Goal: Transaction & Acquisition: Purchase product/service

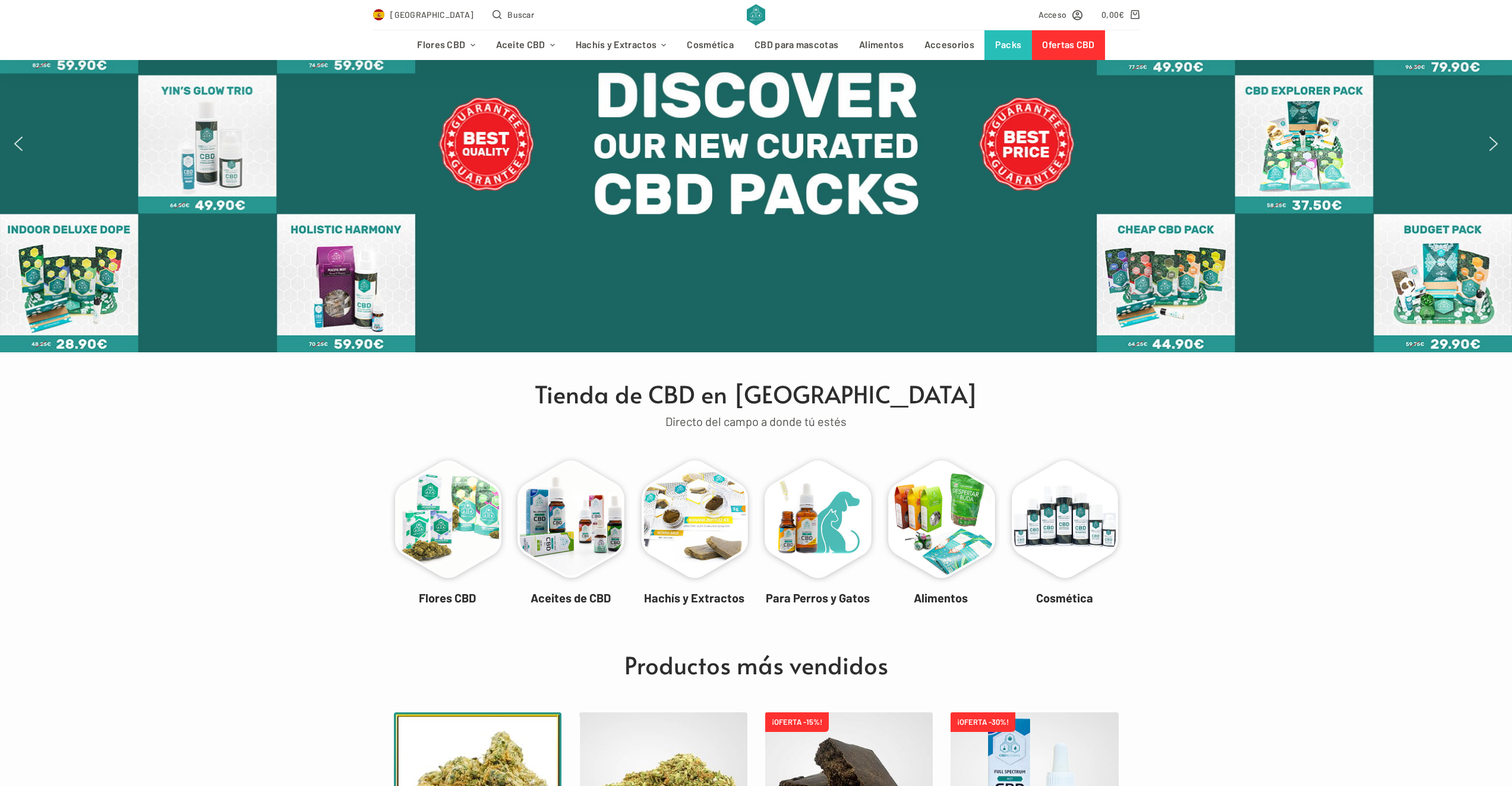
scroll to position [416, 0]
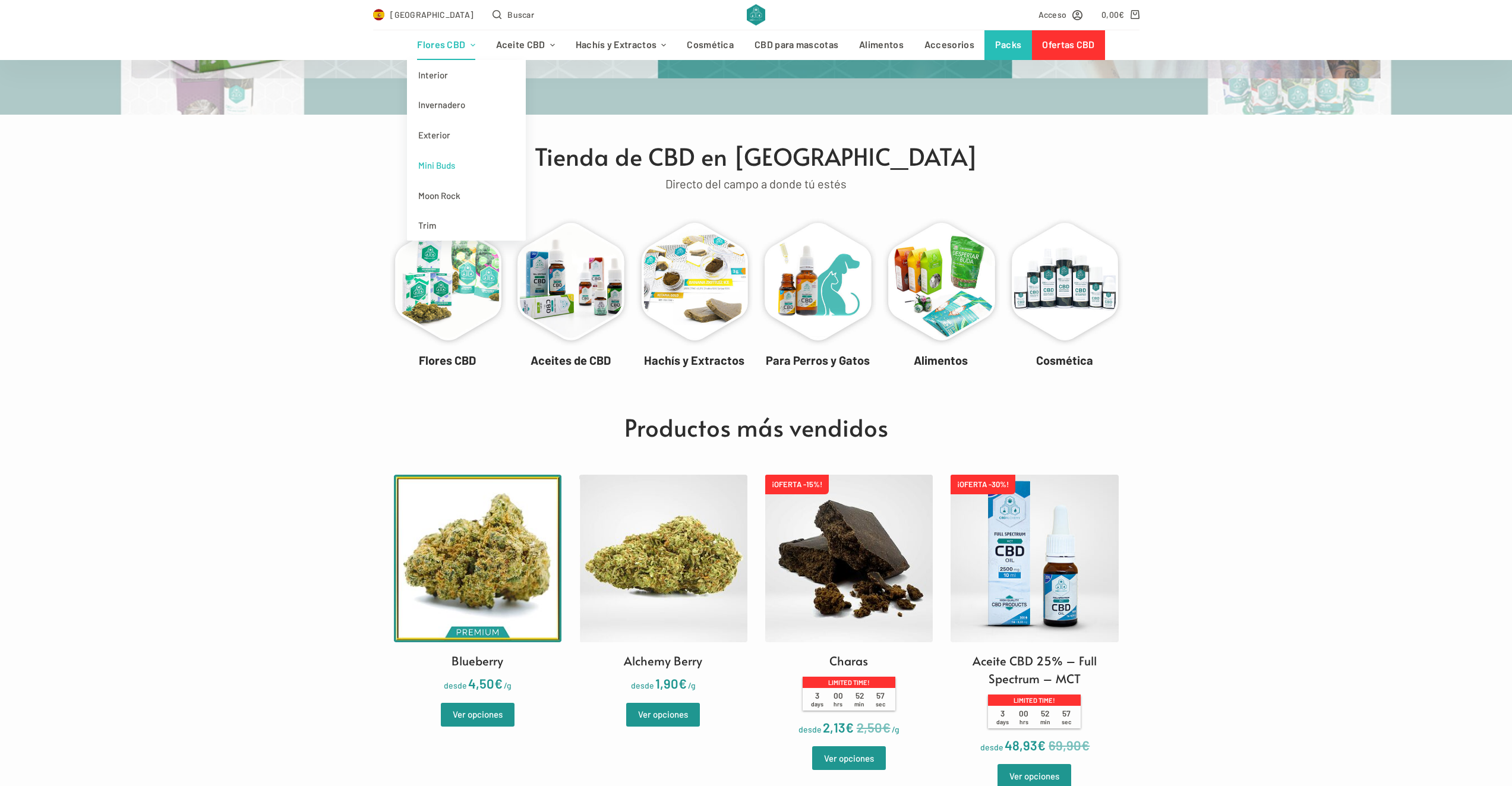
click at [477, 160] on link "Mini Buds" at bounding box center [467, 165] width 119 height 31
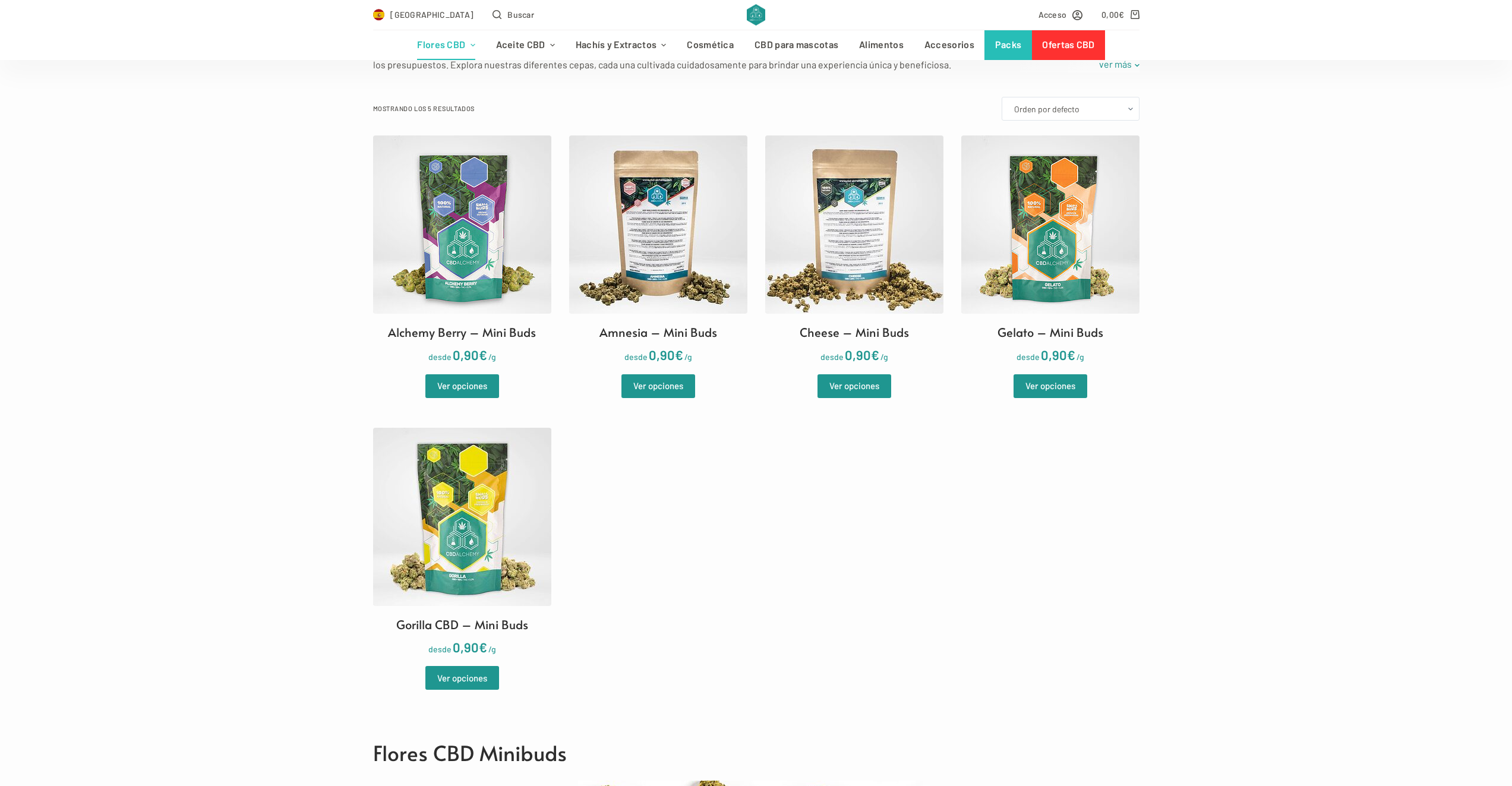
scroll to position [357, 0]
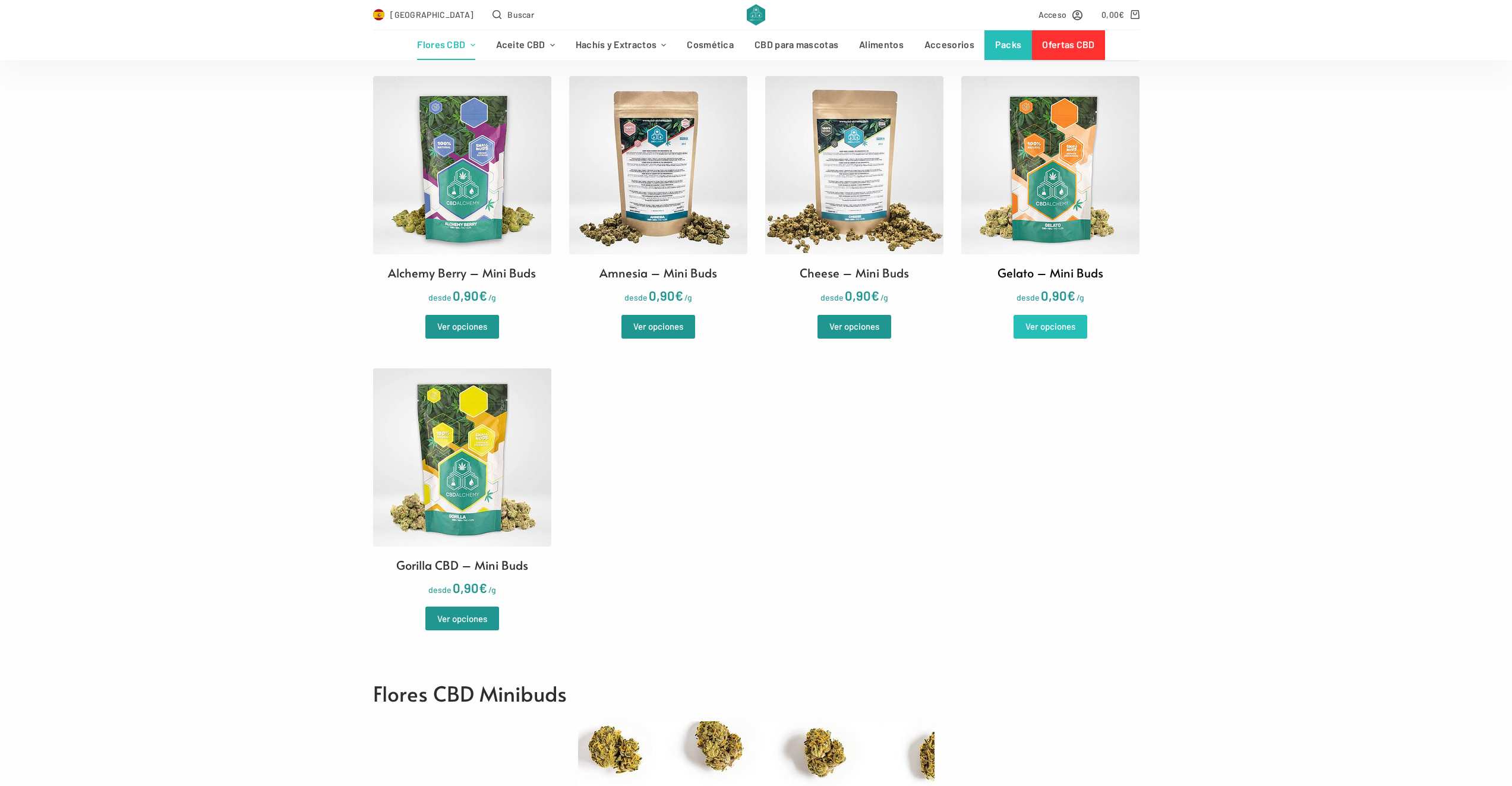
click at [1035, 320] on link "Ver opciones" at bounding box center [1050, 326] width 73 height 24
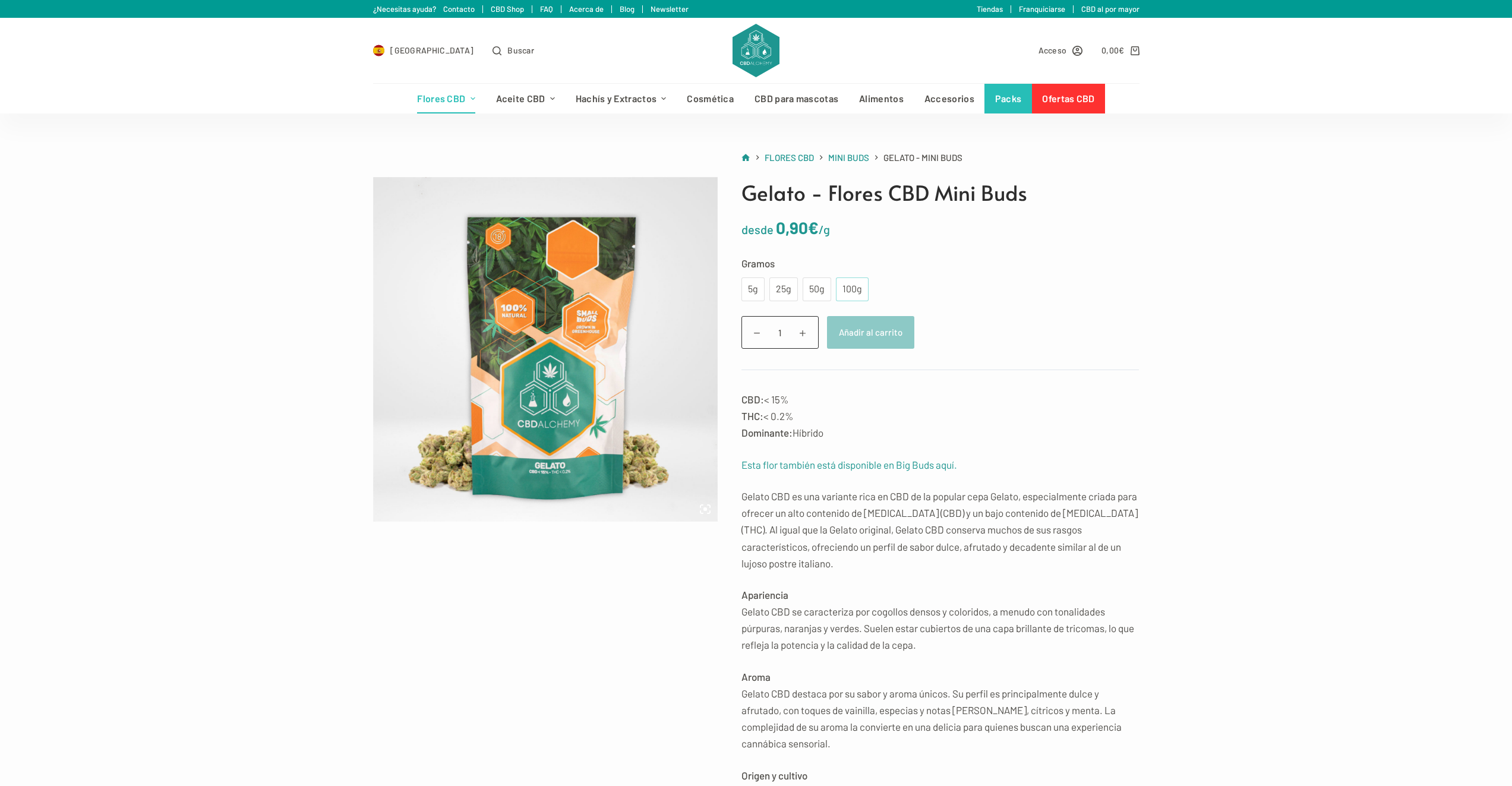
click at [860, 286] on div "100g" at bounding box center [852, 289] width 18 height 16
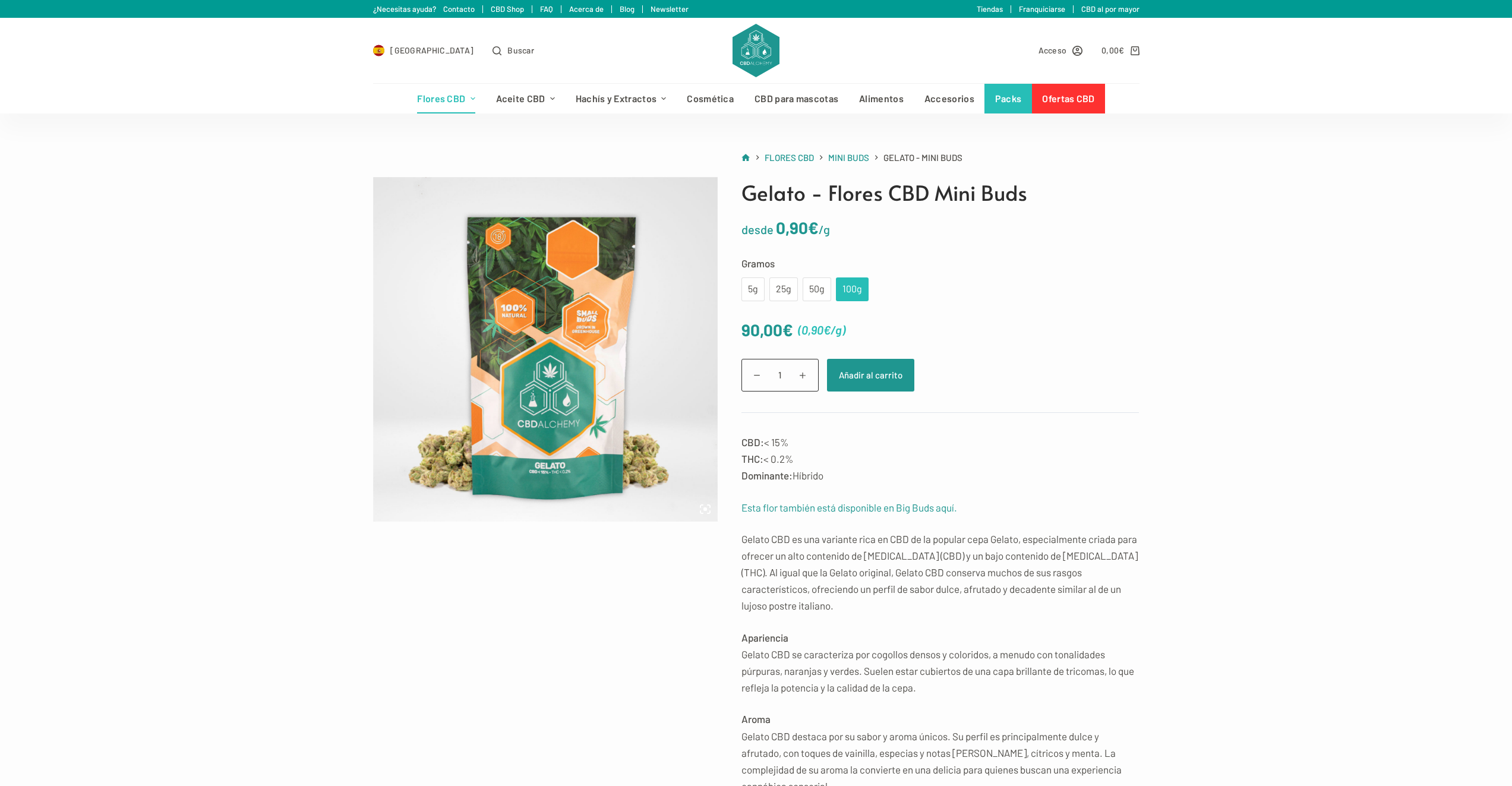
scroll to position [178, 0]
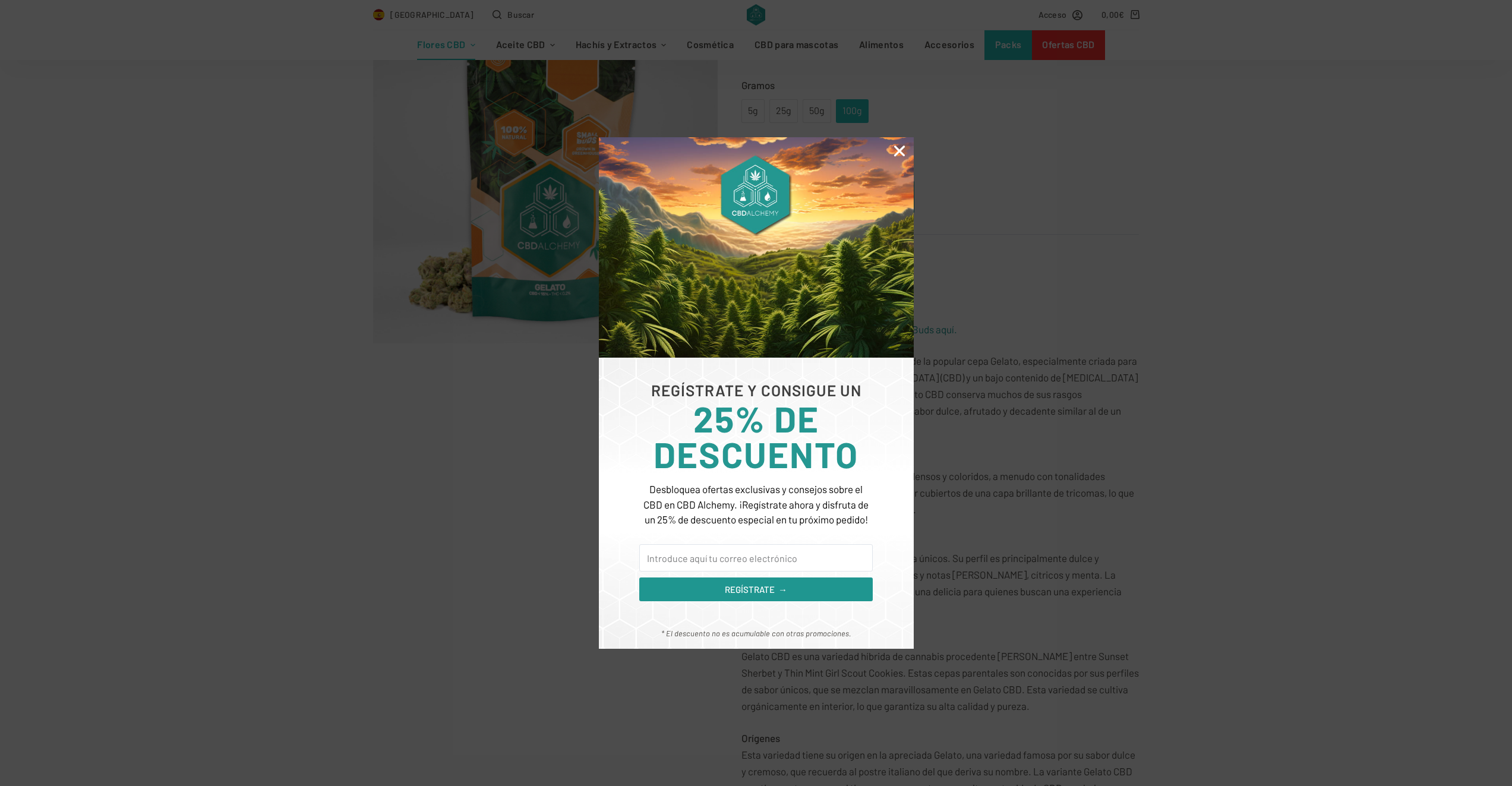
click at [899, 149] on icon "Close" at bounding box center [899, 150] width 16 height 16
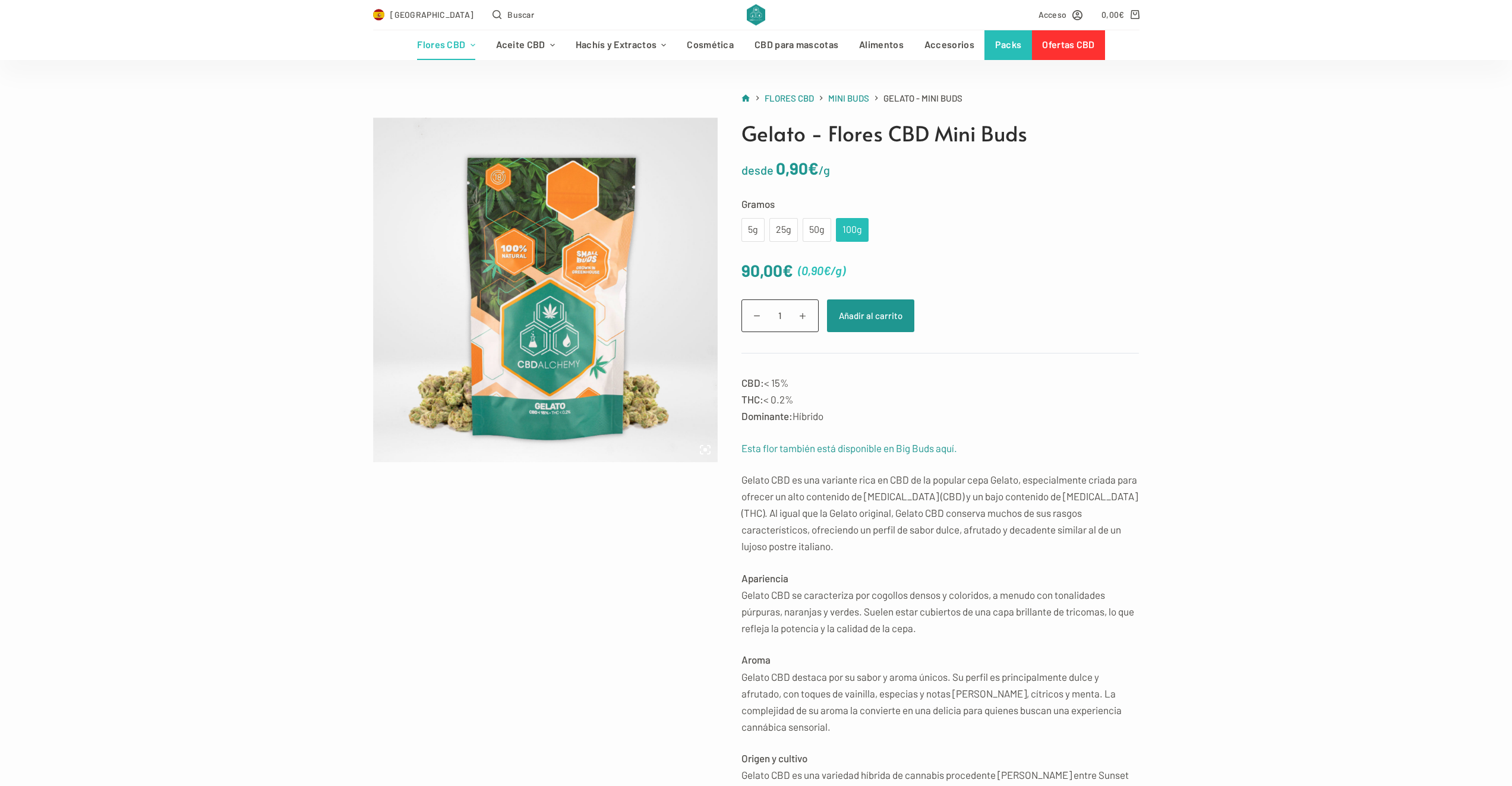
scroll to position [0, 0]
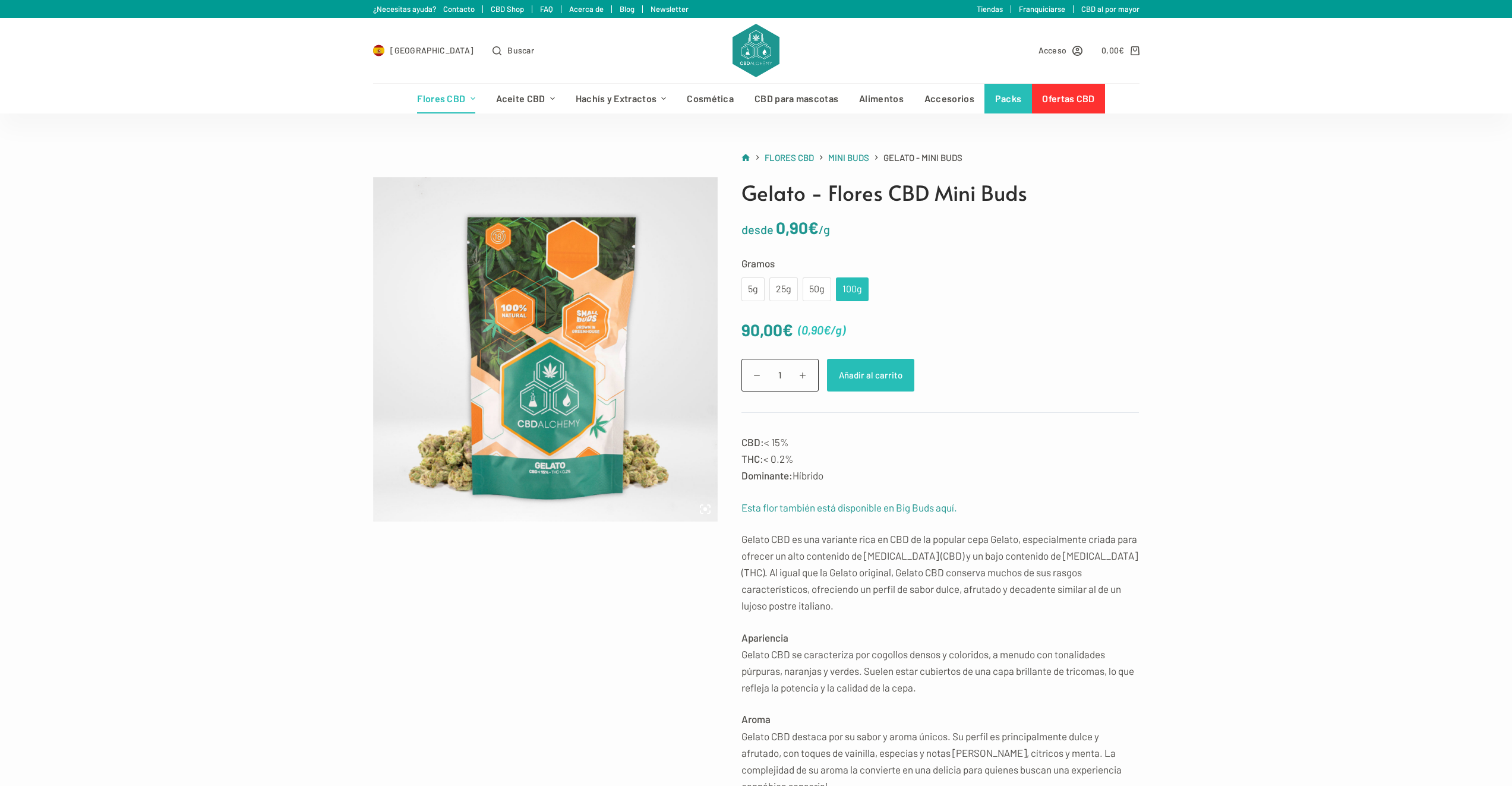
click at [875, 374] on button "Añadir al carrito" at bounding box center [870, 376] width 88 height 33
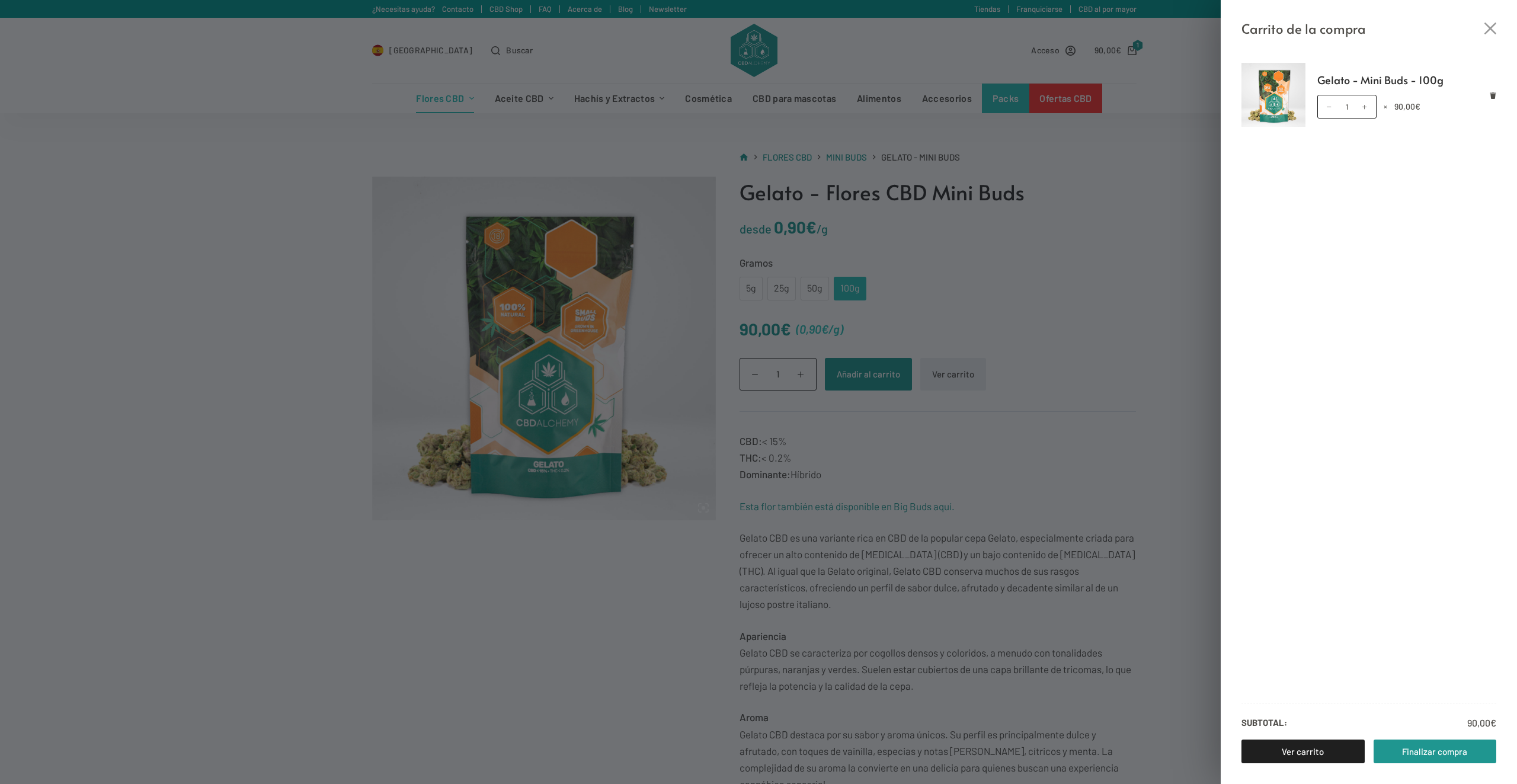
click at [1051, 223] on div "Carrito de la compra Gelato - Mini Buds - 100g Gelato - Mini Buds - 100g cantid…" at bounding box center [758, 392] width 1517 height 784
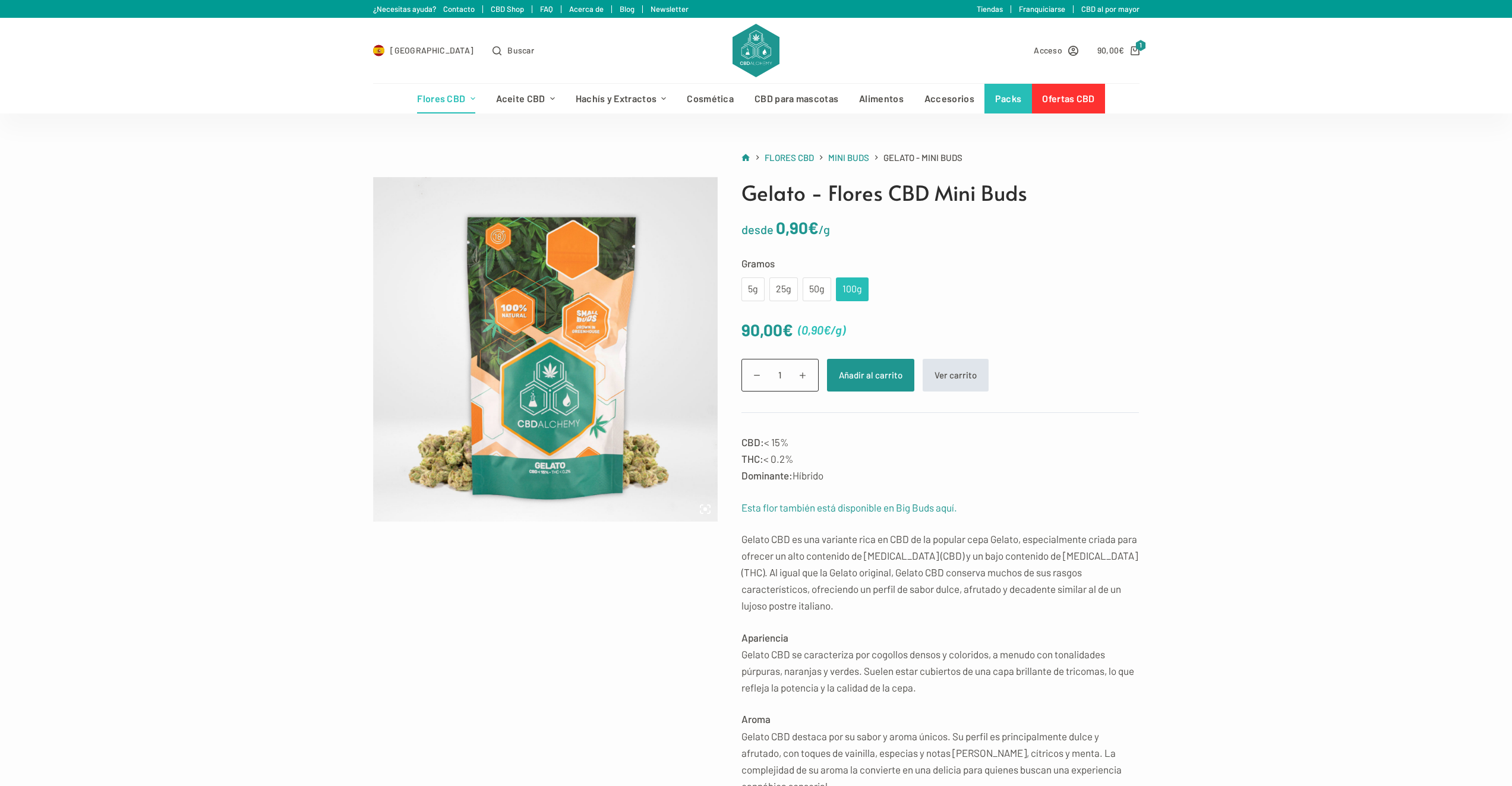
click at [951, 361] on link "Ver carrito" at bounding box center [955, 376] width 66 height 33
click at [953, 372] on link "Ver carrito" at bounding box center [955, 376] width 66 height 33
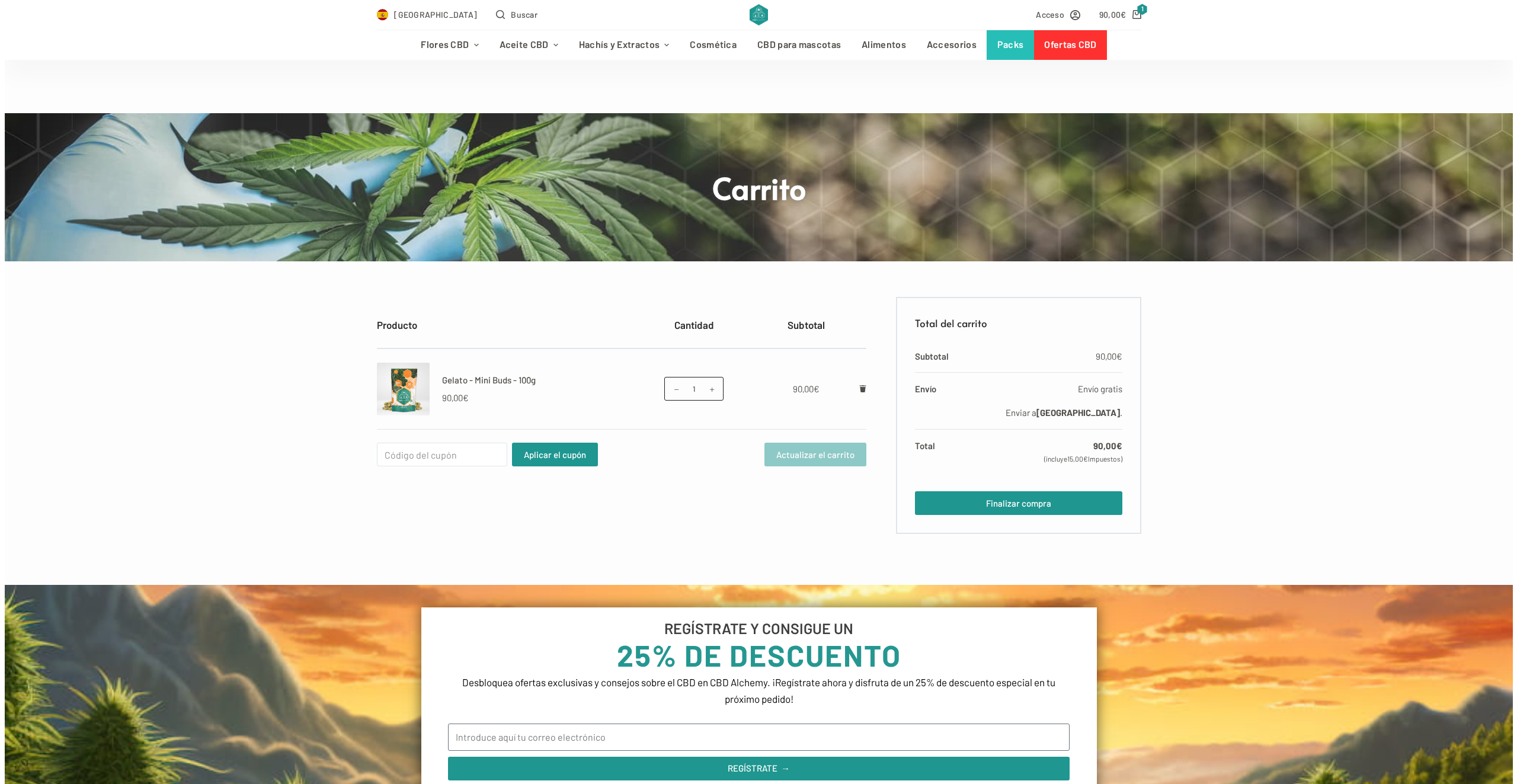
scroll to position [119, 0]
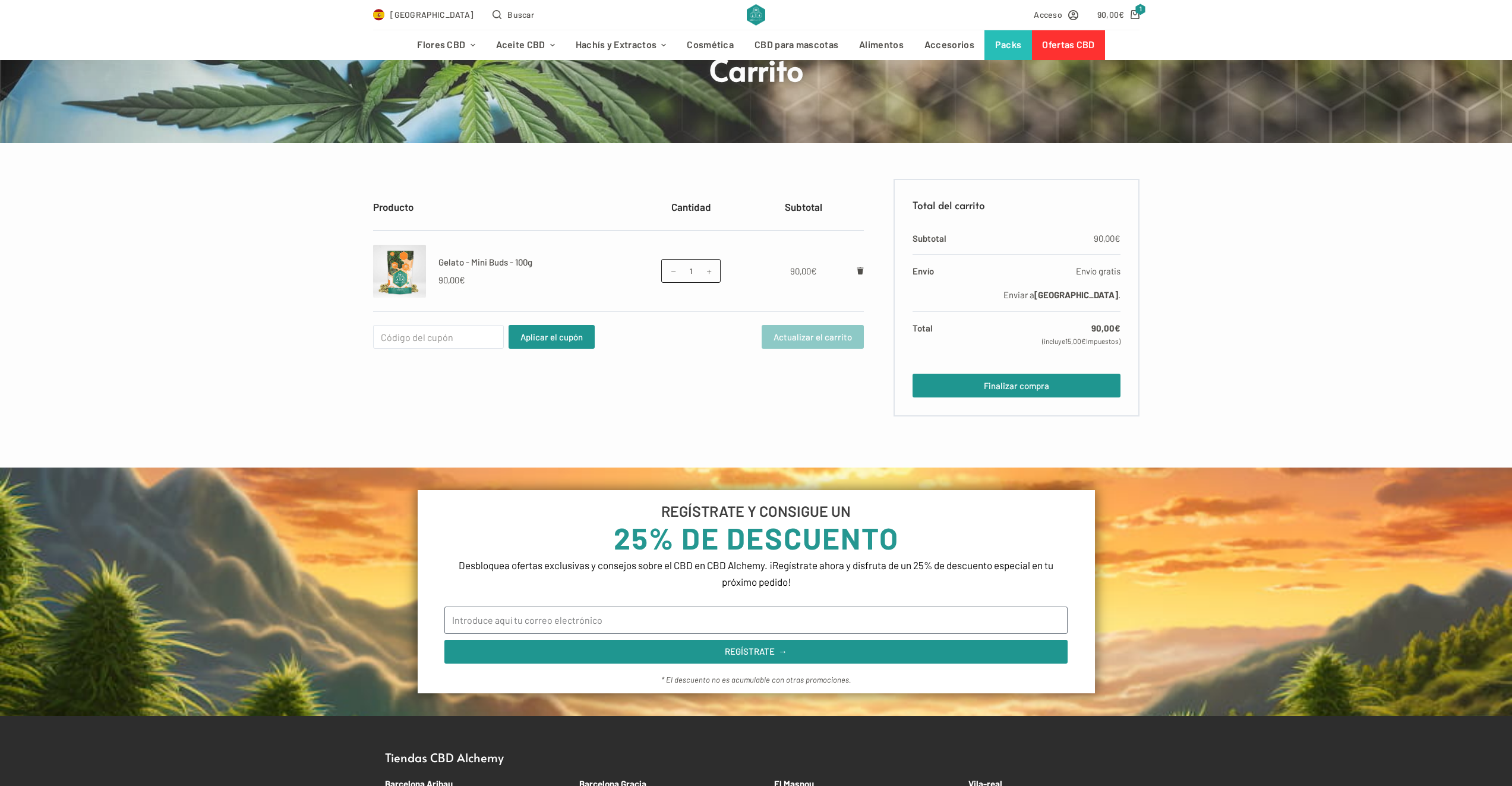
click at [1145, 16] on div "España Buscar Acceso 90,00 € 1" at bounding box center [756, 15] width 1512 height 30
click at [1132, 10] on link "90,00 € 1" at bounding box center [1118, 14] width 42 height 14
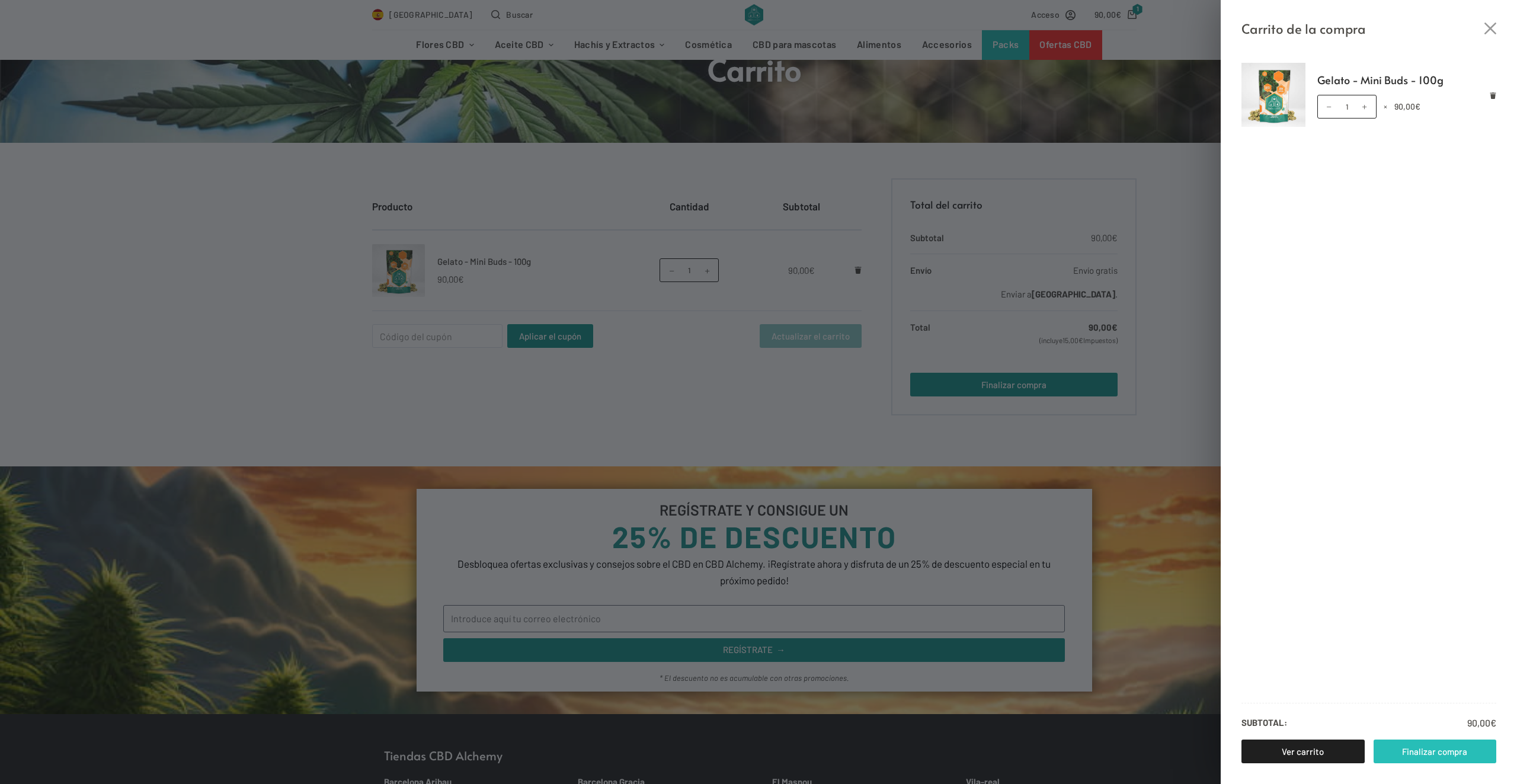
click at [1401, 751] on link "Finalizar compra" at bounding box center [1435, 751] width 124 height 24
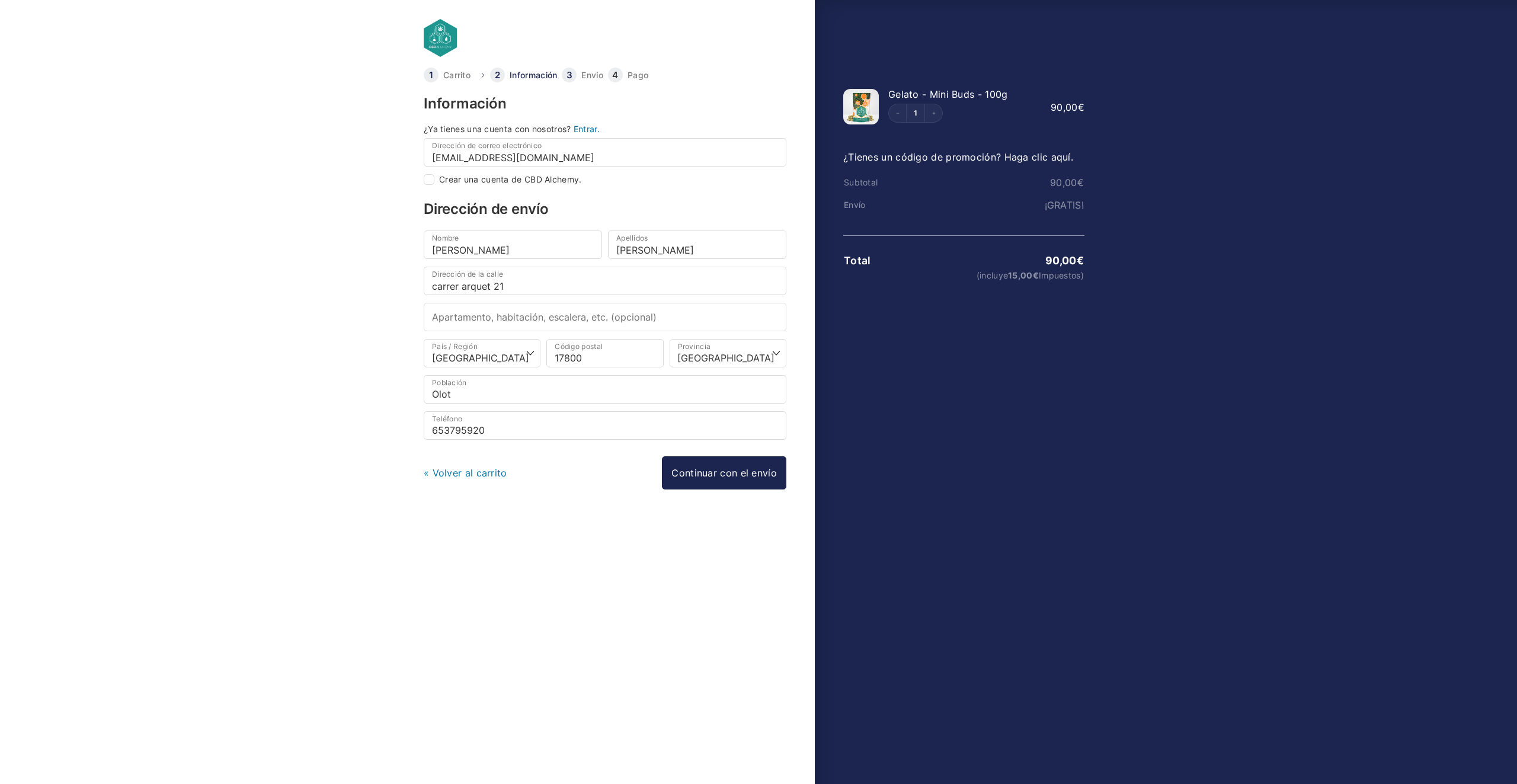
select select "B"
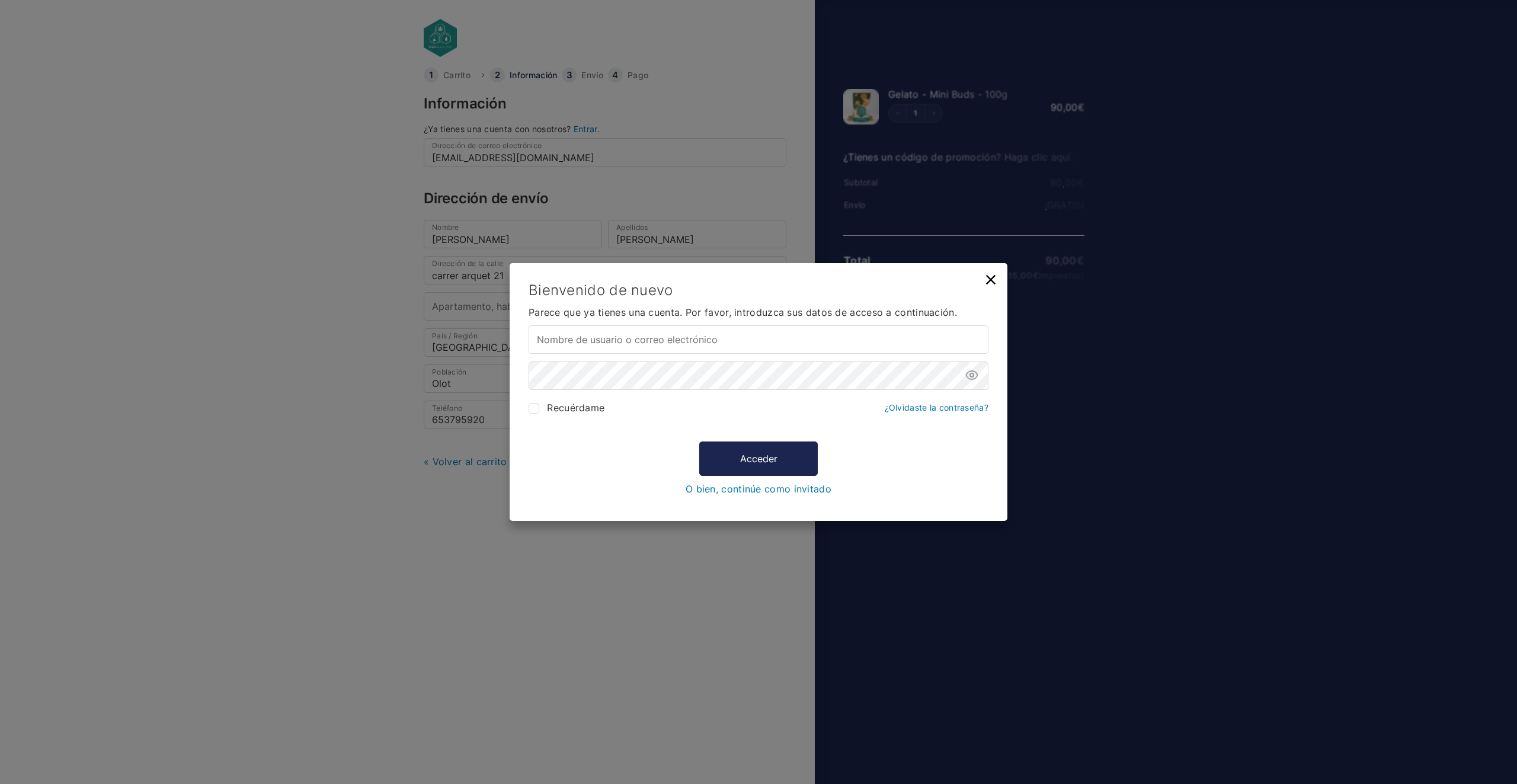
type input "[EMAIL_ADDRESS][DOMAIN_NAME]"
click at [574, 412] on span "Recuérdame" at bounding box center [576, 408] width 58 height 12
click at [539, 412] on input "Recuérdame" at bounding box center [534, 408] width 11 height 11
checkbox input "true"
click at [806, 465] on button "Acceder" at bounding box center [758, 459] width 119 height 35
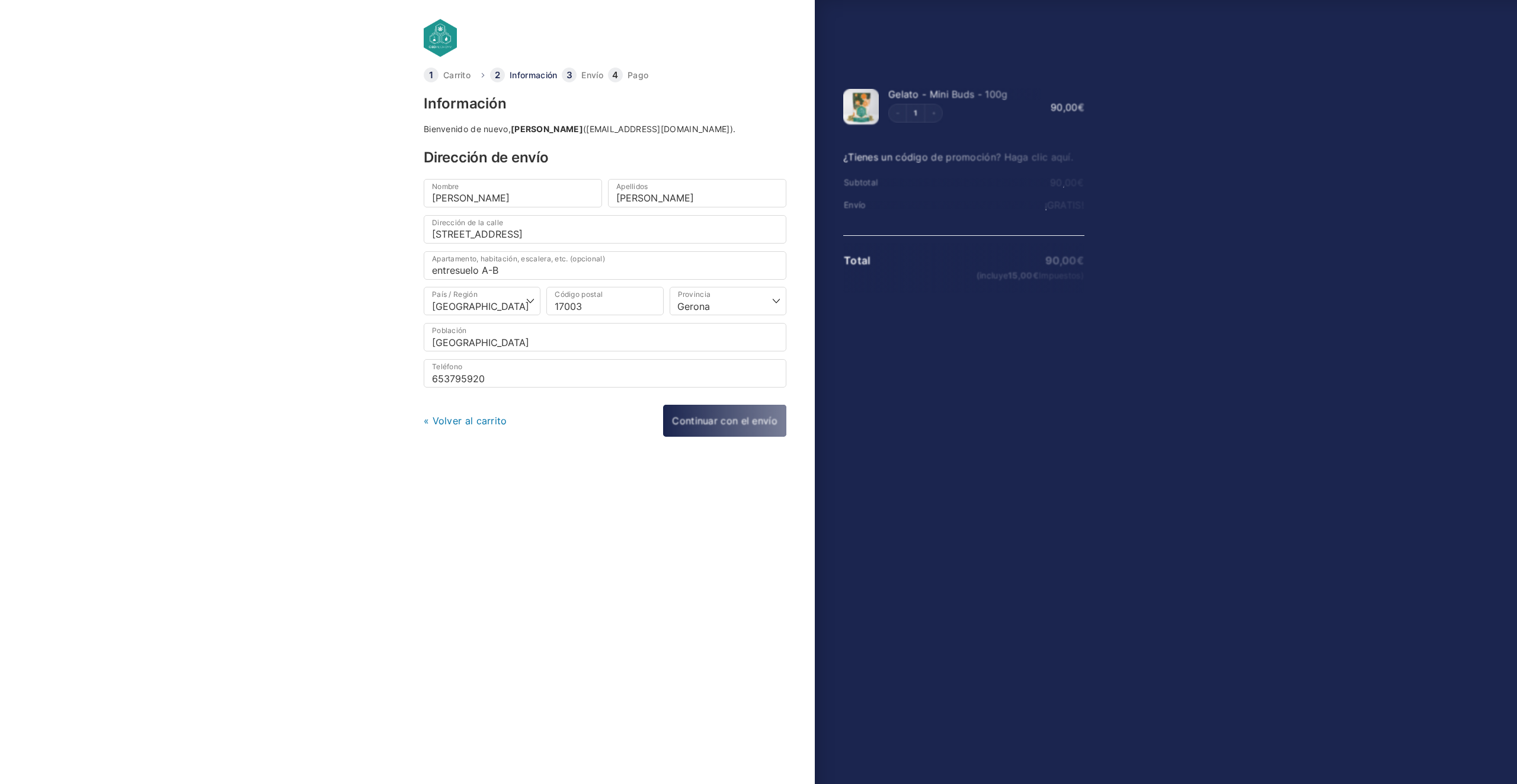
select select "GI"
click at [734, 418] on link "Continuar con el envío" at bounding box center [724, 421] width 124 height 33
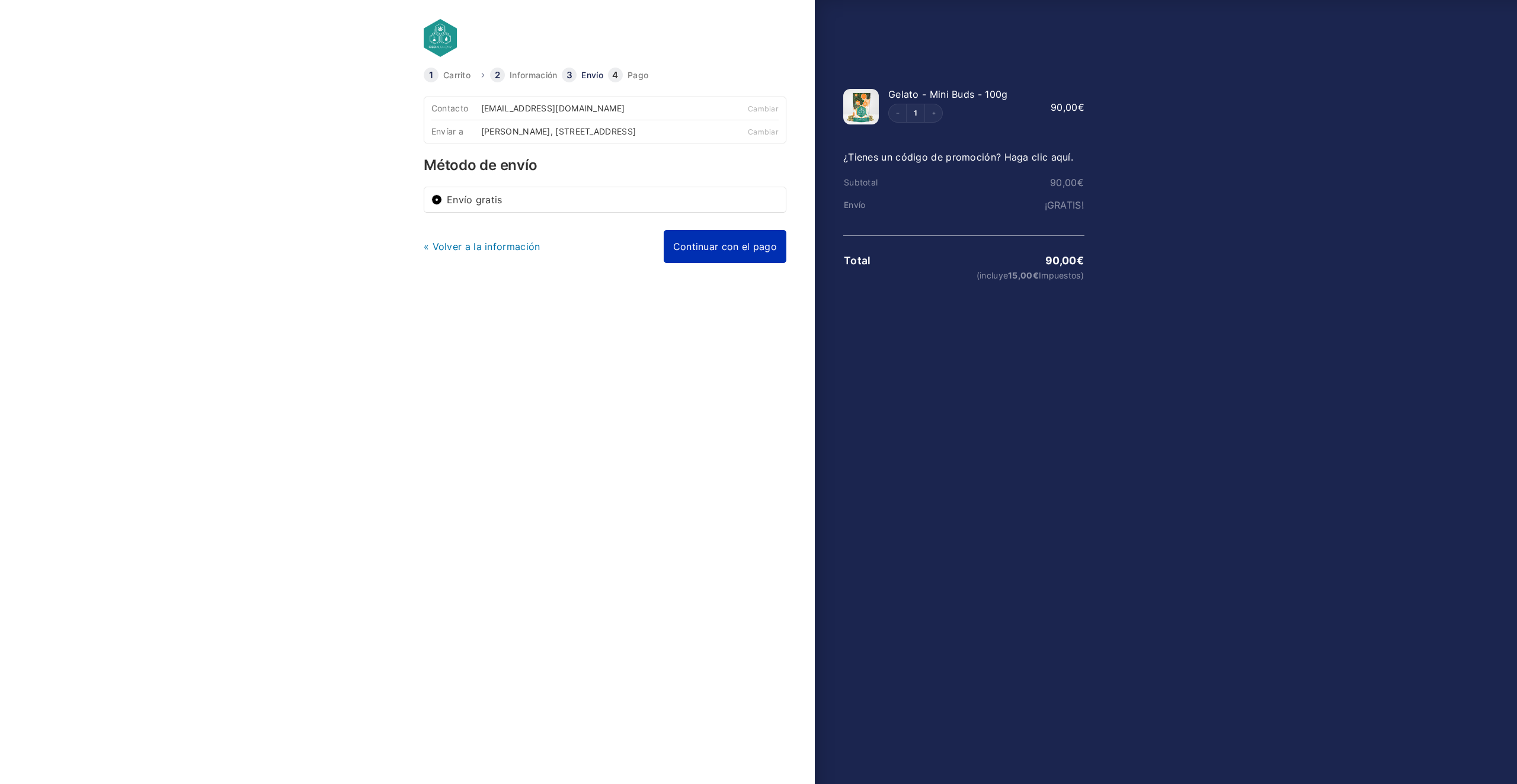
click at [724, 247] on link "Continuar con el pago" at bounding box center [725, 246] width 123 height 33
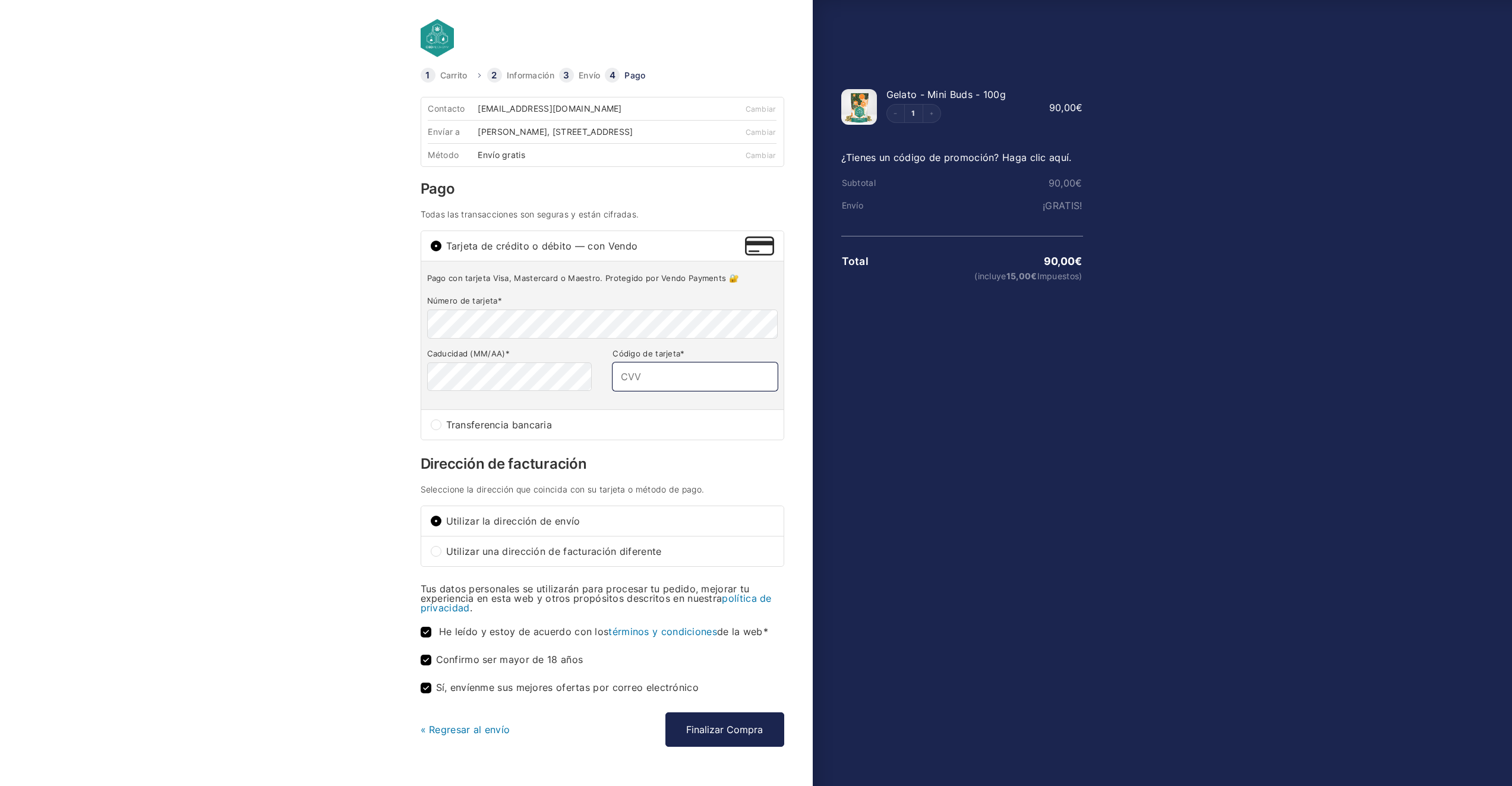
type input "749"
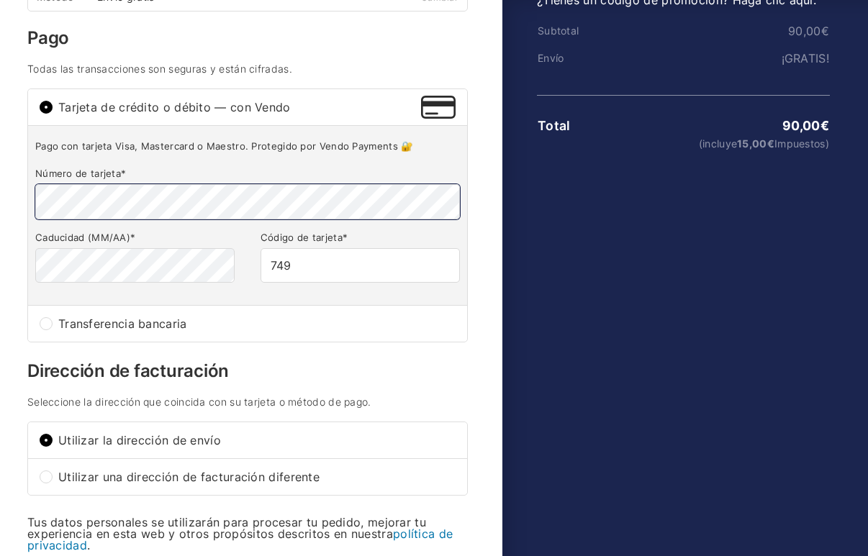
scroll to position [442, 0]
